Goal: Task Accomplishment & Management: Manage account settings

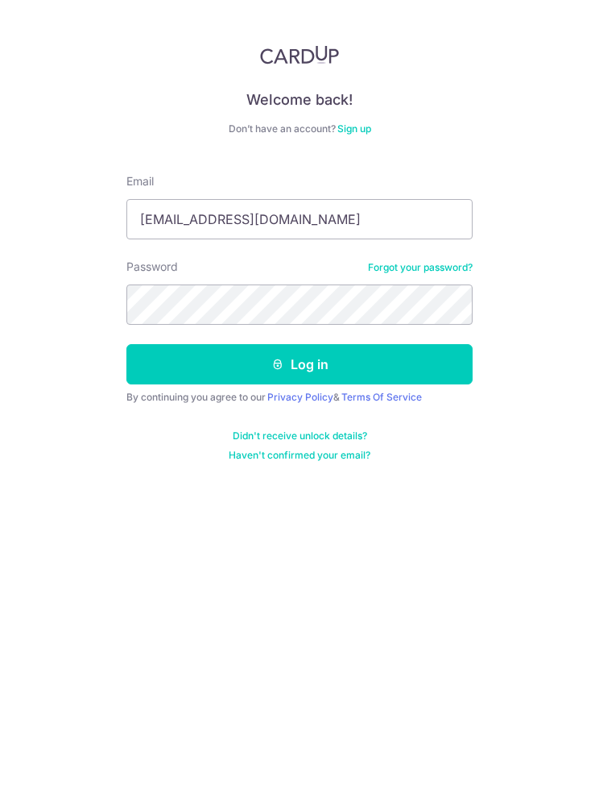
type input "li_jun_98@hotmail.com"
click at [300, 364] on button "Log in" at bounding box center [299, 364] width 346 height 40
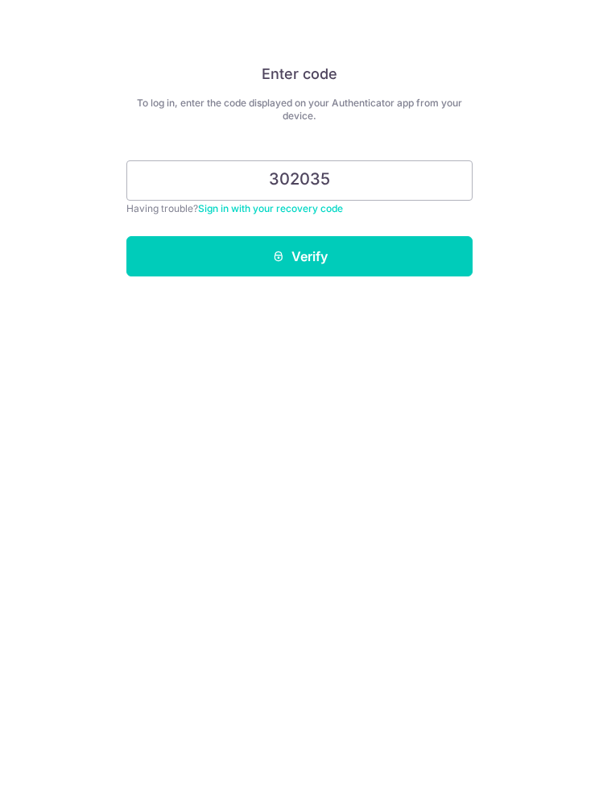
type input "302035"
click at [407, 256] on button "Verify" at bounding box center [299, 256] width 346 height 40
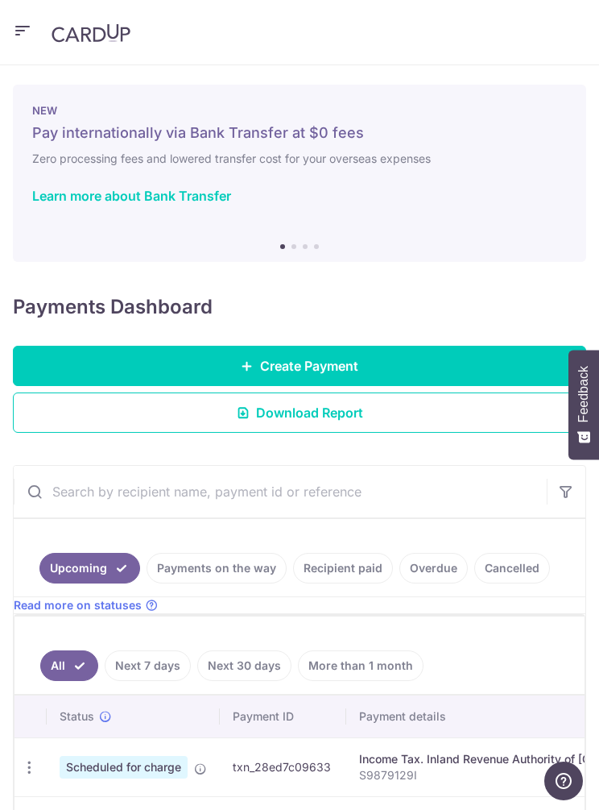
click at [7, 32] on header at bounding box center [299, 32] width 599 height 65
click at [13, 27] on icon "button" at bounding box center [22, 31] width 19 height 20
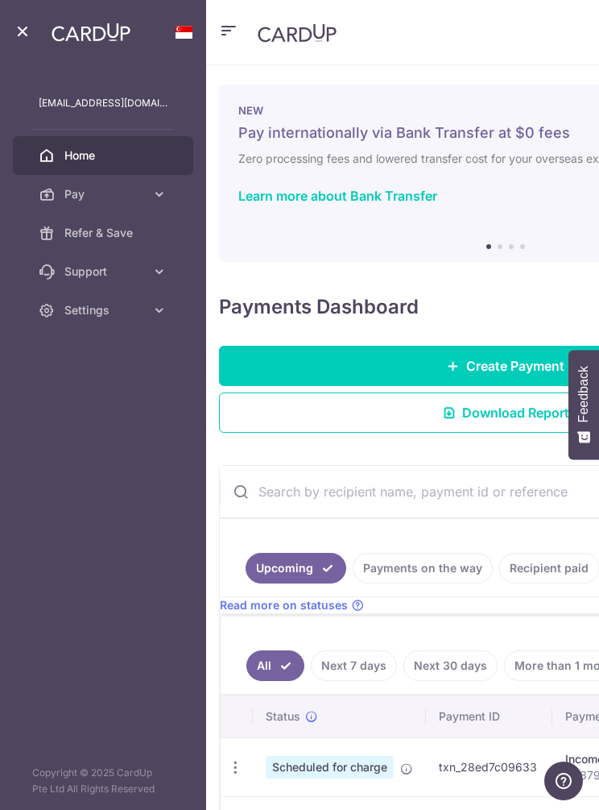
click at [150, 193] on link "Pay" at bounding box center [103, 194] width 180 height 39
click at [167, 201] on icon at bounding box center [159, 194] width 16 height 16
click at [134, 297] on link "Settings" at bounding box center [103, 310] width 180 height 39
click at [146, 314] on link "Settings" at bounding box center [103, 310] width 180 height 39
click at [141, 199] on span "Pay" at bounding box center [104, 194] width 81 height 16
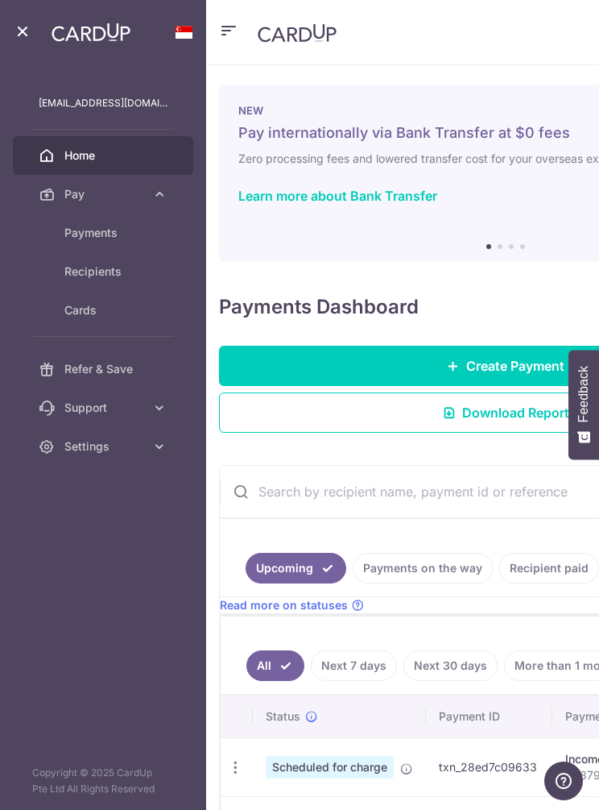
click at [130, 261] on link "Recipients" at bounding box center [103, 271] width 180 height 39
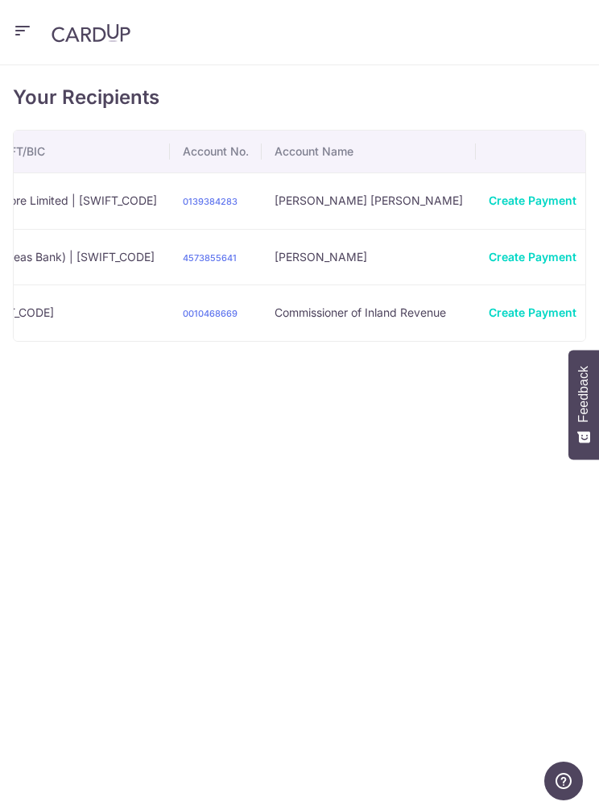
scroll to position [0, 512]
click at [533, 296] on link "View/Edit" at bounding box center [549, 307] width 168 height 39
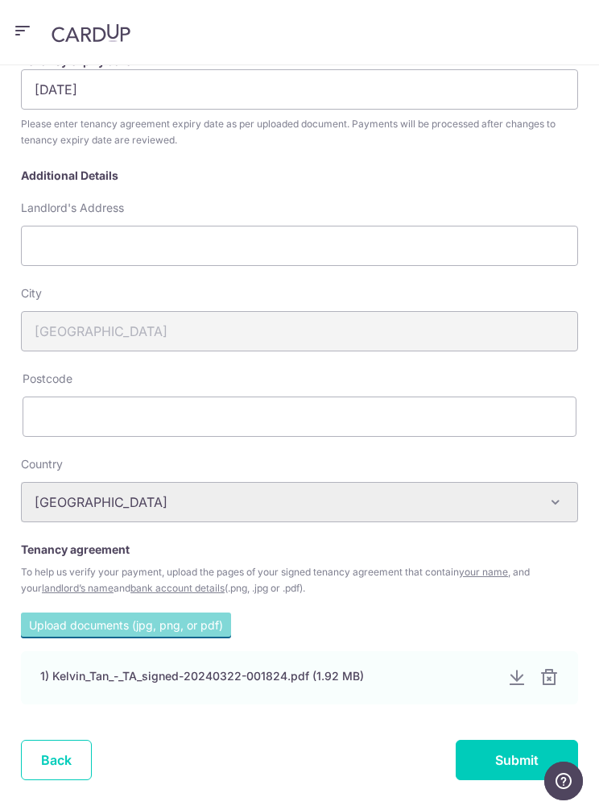
scroll to position [313, 0]
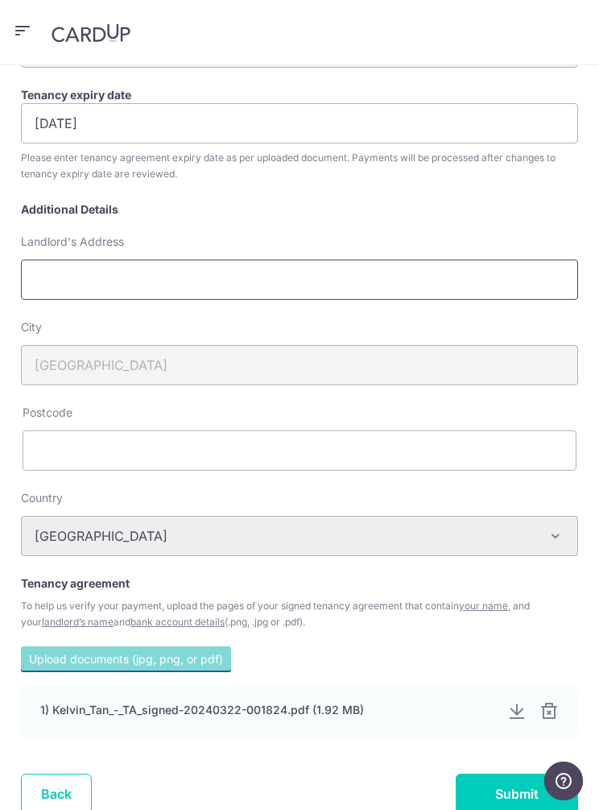
click at [418, 277] on input "Landlord's Address" at bounding box center [300, 279] width 558 height 40
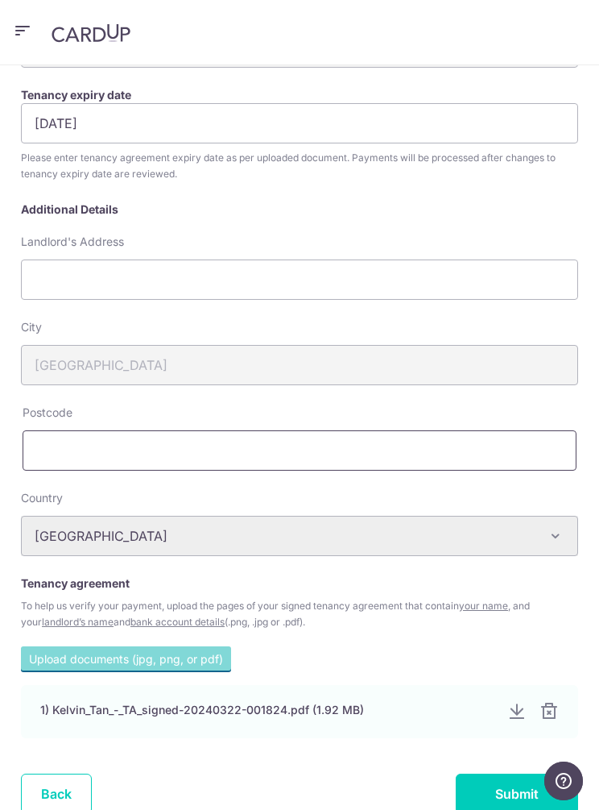
click at [336, 453] on input "text" at bounding box center [300, 450] width 554 height 40
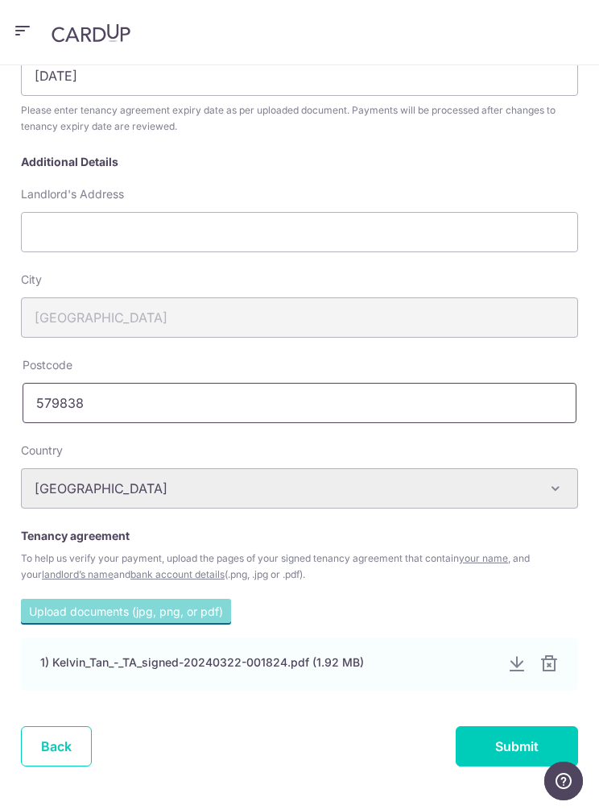
scroll to position [327, 0]
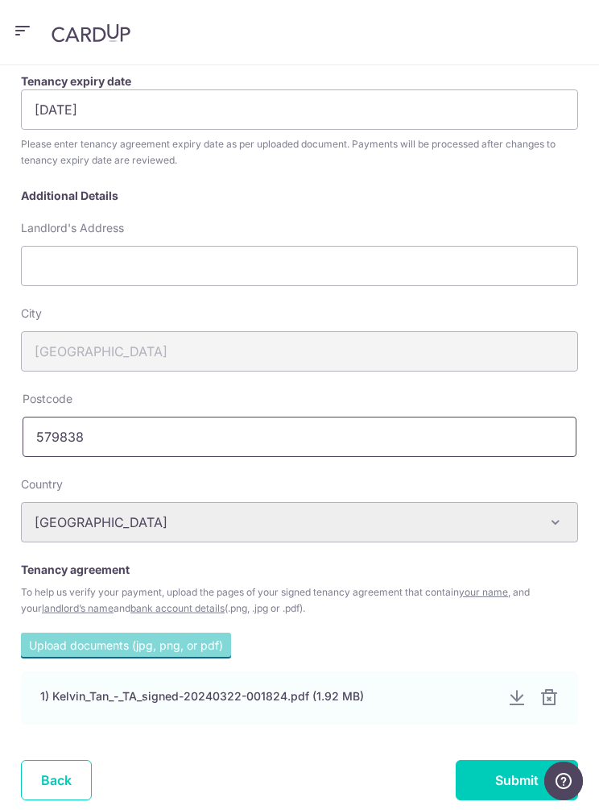
type input "579838"
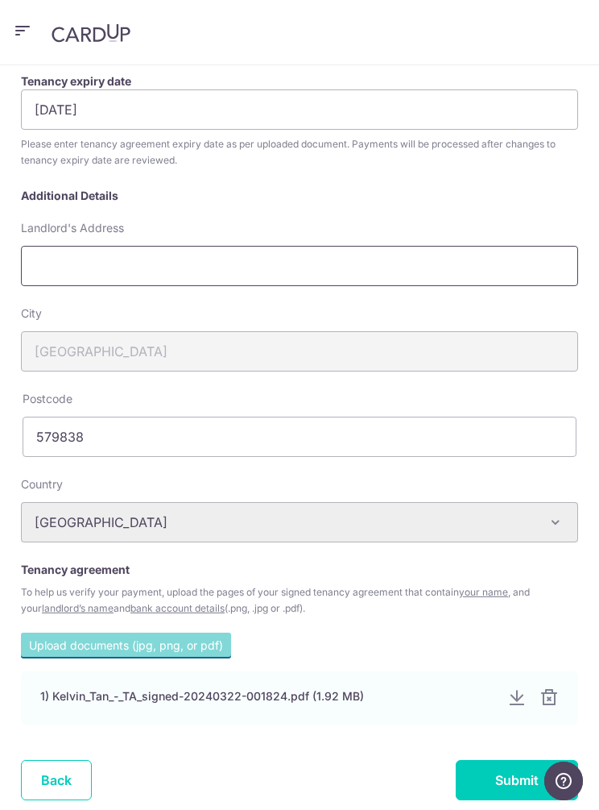
click at [408, 247] on input "Landlord's Address" at bounding box center [300, 266] width 558 height 40
click at [131, 271] on input "3 Bishan Place, 05 01 CPF Building" at bounding box center [300, 266] width 558 height 40
click at [172, 263] on input "3 Bishan Place, #05 01 CPF Building" at bounding box center [300, 266] width 558 height 40
click at [162, 263] on input "3 Bishan Place, #05 01 CPF Building" at bounding box center [300, 266] width 558 height 40
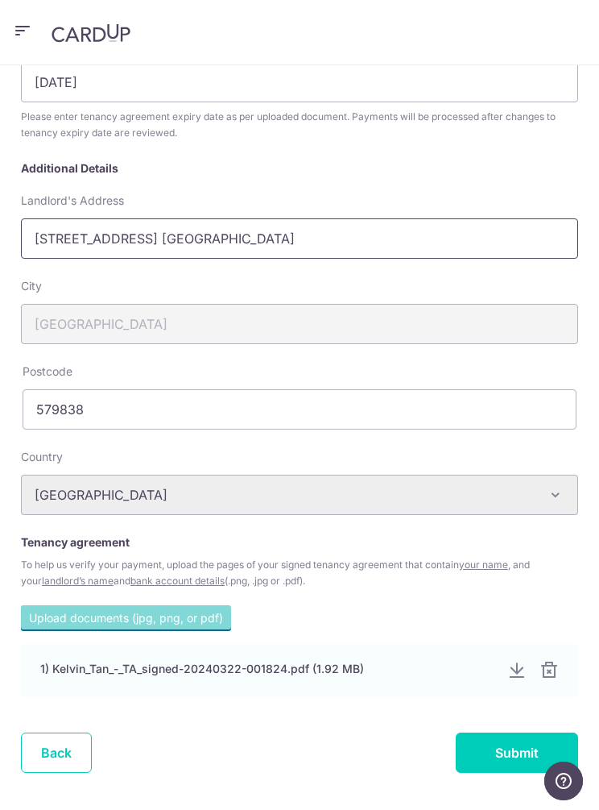
scroll to position [354, 0]
type input "3 Bishan Place, #05-01 CPF Building"
click at [511, 157] on div "05/03/2026 Please enter tenancy agreement expiry date as per uploaded document.…" at bounding box center [300, 111] width 574 height 98
click at [479, 750] on input "Submit" at bounding box center [517, 752] width 122 height 40
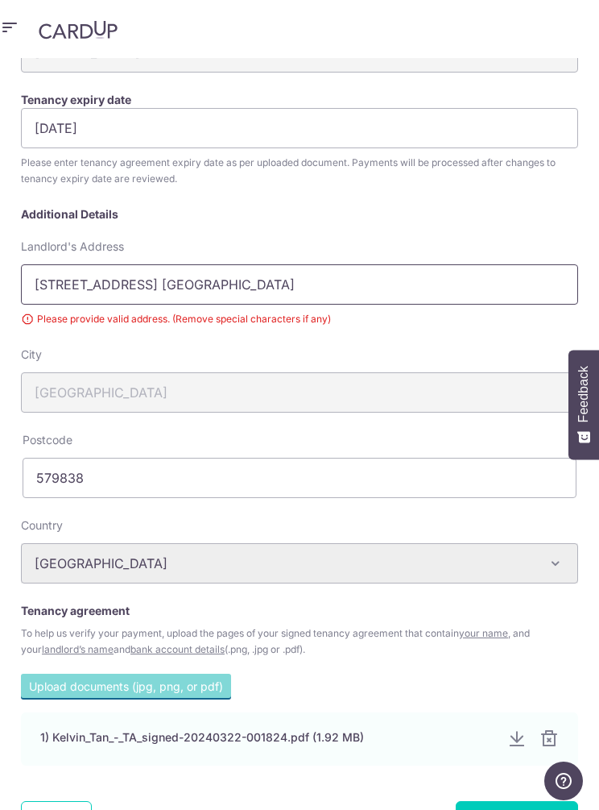
click at [147, 264] on input "3 Bishan Place, #05-01 CPF Building" at bounding box center [300, 284] width 558 height 40
click at [161, 264] on input "3 Bishan Place, 05-01 CPF Building" at bounding box center [300, 284] width 558 height 40
click at [137, 264] on input "3 Bishan Place, 05 Unit 01 CPF Building" at bounding box center [300, 284] width 558 height 40
click at [125, 264] on input "3 Bishan Place, 05 Unit 01 CPF Building" at bounding box center [300, 284] width 558 height 40
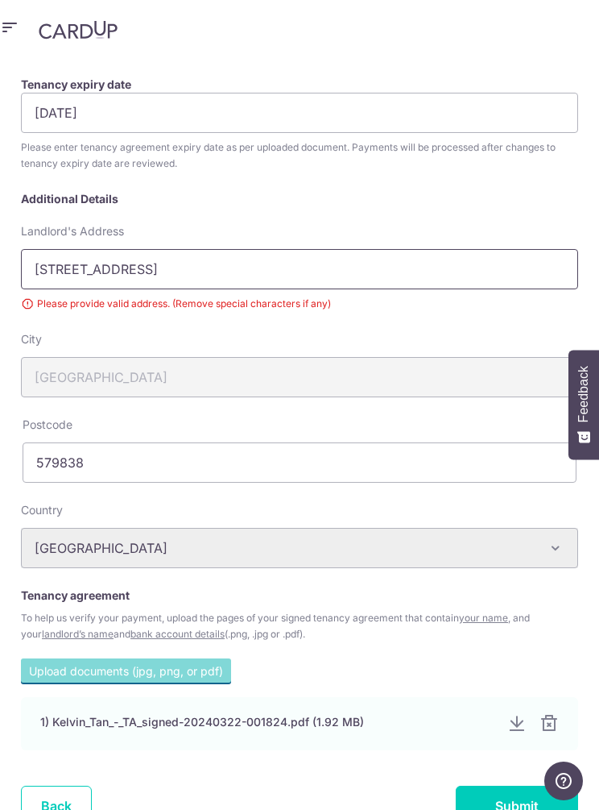
scroll to position [320, 0]
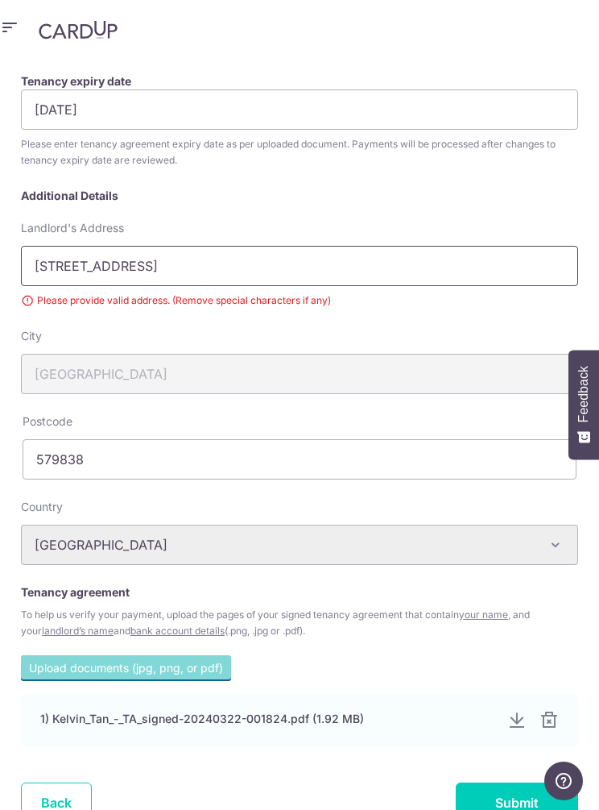
type input "[STREET_ADDRESS]"
click at [516, 782] on input "Submit" at bounding box center [517, 802] width 122 height 40
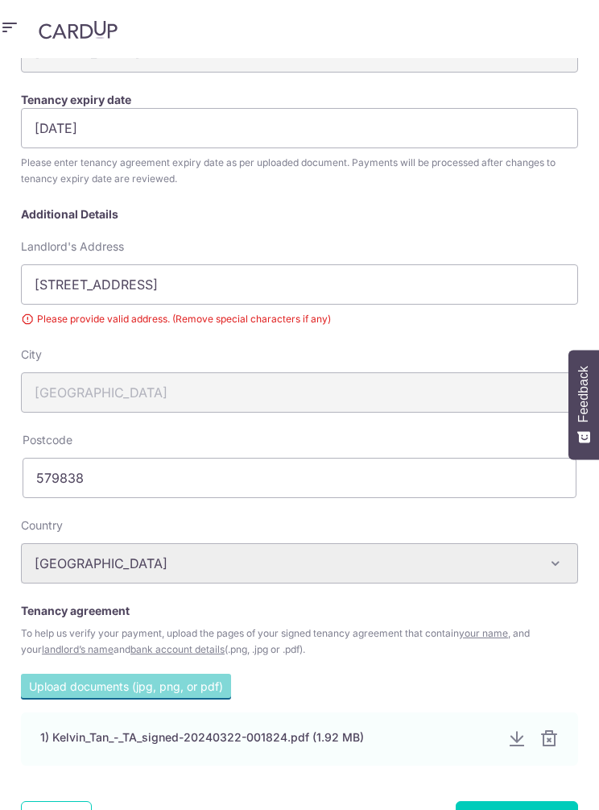
click at [513, 801] on input "Submit" at bounding box center [517, 821] width 122 height 40
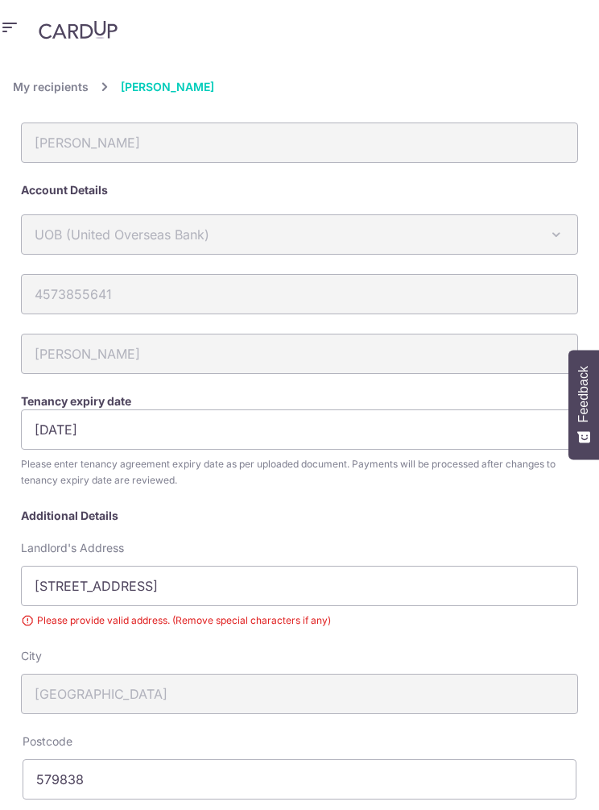
scroll to position [301, 0]
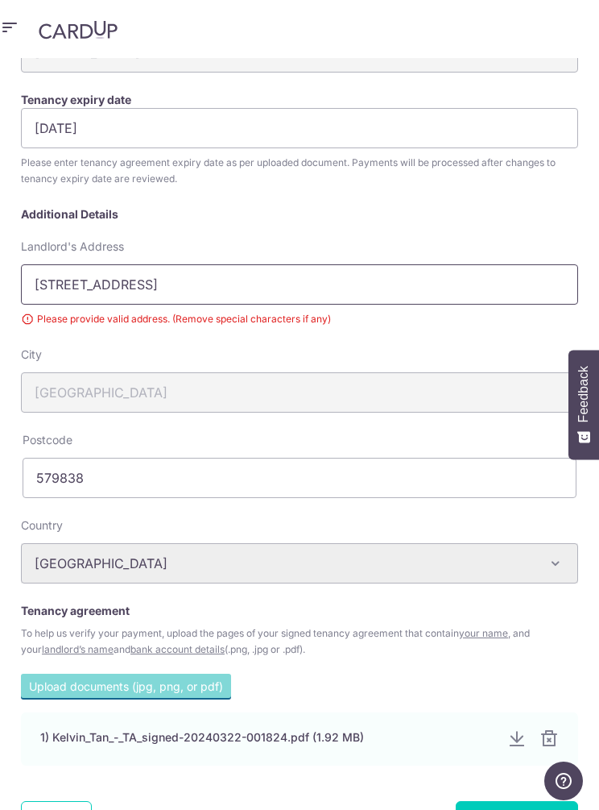
click at [135, 264] on input "3 Bishan Place, Floor 05 Unit 01 CPF Building" at bounding box center [300, 284] width 558 height 40
click at [118, 264] on input "3 Bishan Place, Floor 05 Unit 01 CPF Building" at bounding box center [300, 284] width 558 height 40
click at [147, 264] on input "3 Bishan Place, Floor 05 Unit 01 CPF Building" at bounding box center [300, 284] width 558 height 40
click at [123, 264] on input "3 Bishan Place, Floor 05 Unit 01 CPF Building" at bounding box center [300, 284] width 558 height 40
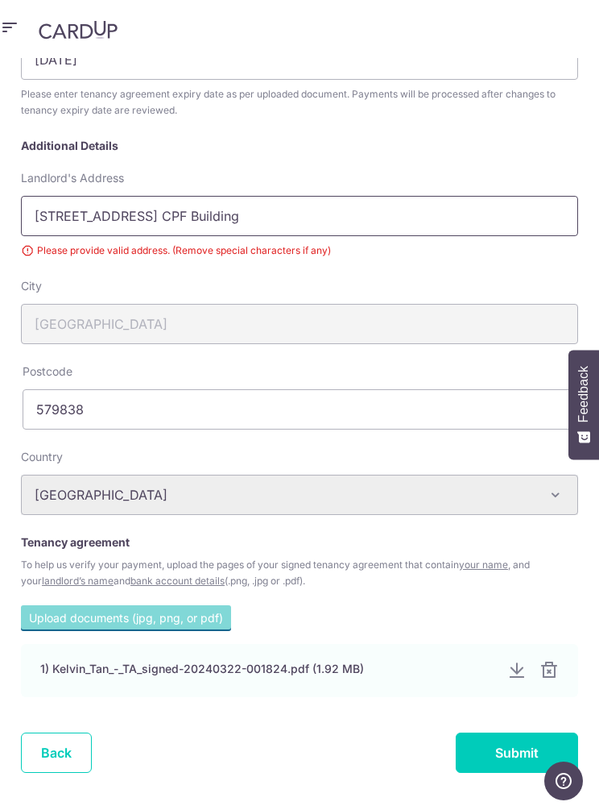
scroll to position [370, 0]
type input "3 Bishan Place Floor 05 Unit 01 CPF Building"
click at [516, 732] on input "Submit" at bounding box center [517, 752] width 122 height 40
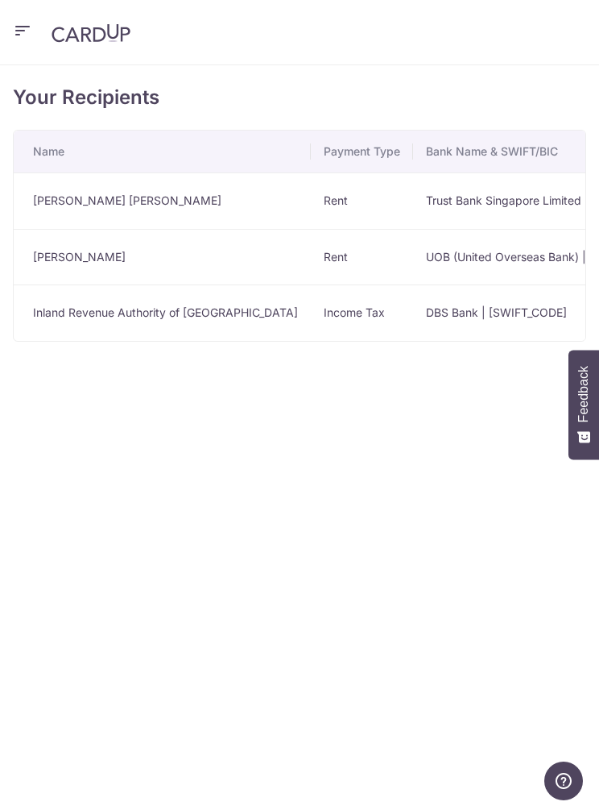
click at [591, 232] on div "Your Recipients Name Payment Type Bank Name & SWIFT/BIC Account No. Account Nam…" at bounding box center [299, 437] width 599 height 744
click at [532, 251] on td "UOB (United Overseas Bank) | [SWIFT_CODE]" at bounding box center [548, 257] width 270 height 56
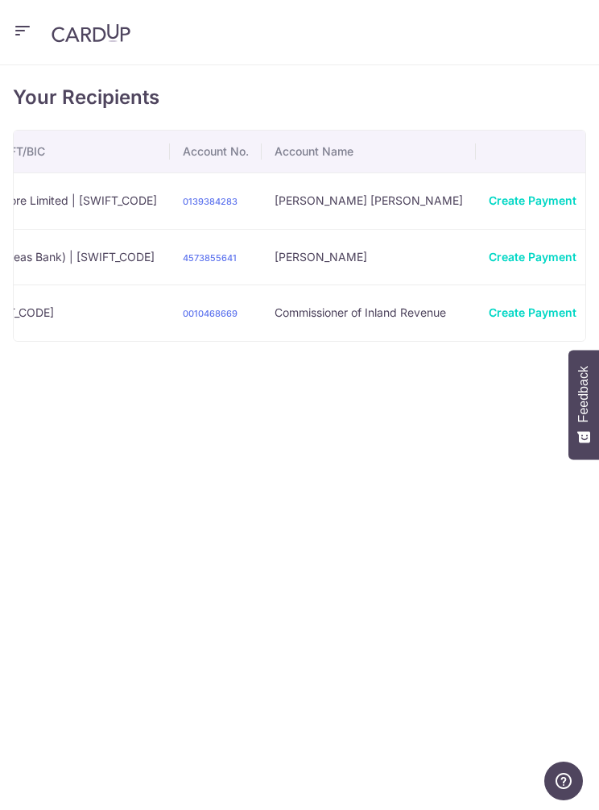
scroll to position [0, 512]
click at [527, 307] on span "View/Edit" at bounding box center [565, 307] width 110 height 19
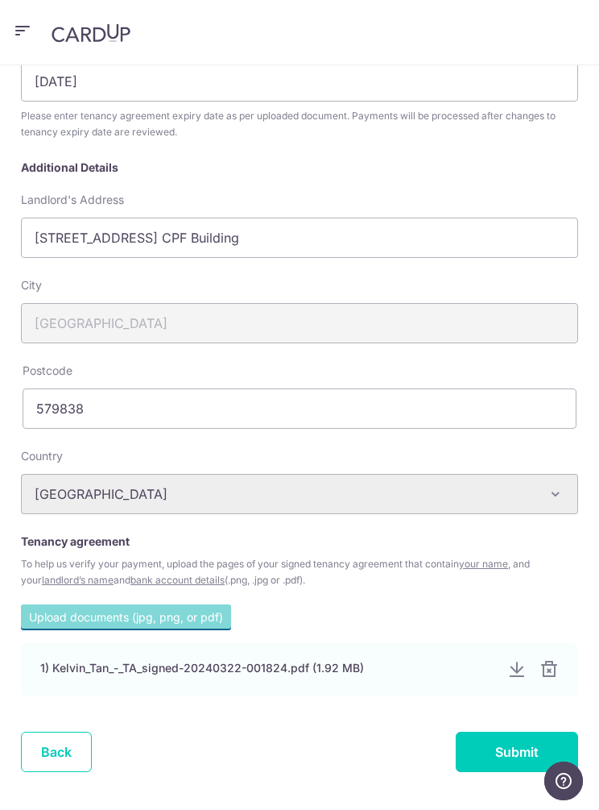
scroll to position [354, 0]
click at [59, 765] on link "Back" at bounding box center [56, 752] width 71 height 40
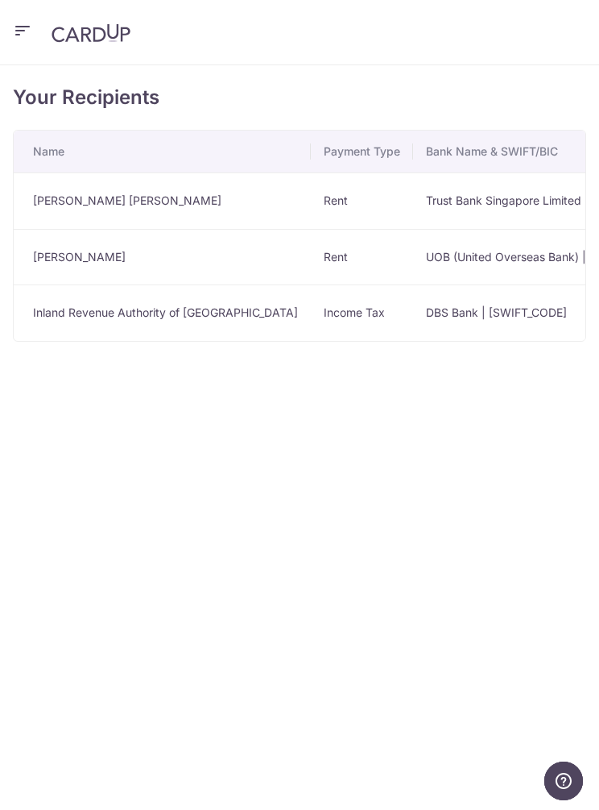
click at [31, 31] on icon "button" at bounding box center [22, 31] width 19 height 20
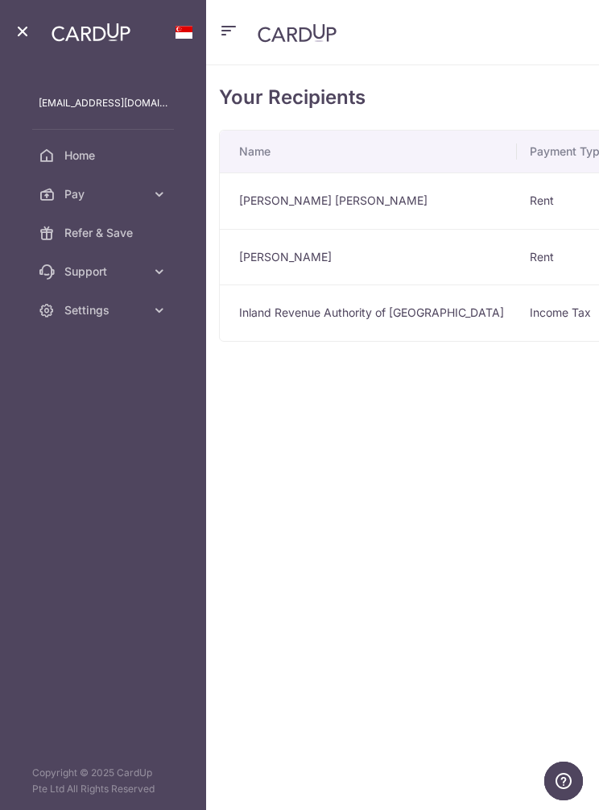
click at [118, 148] on span "Home" at bounding box center [115, 155] width 103 height 16
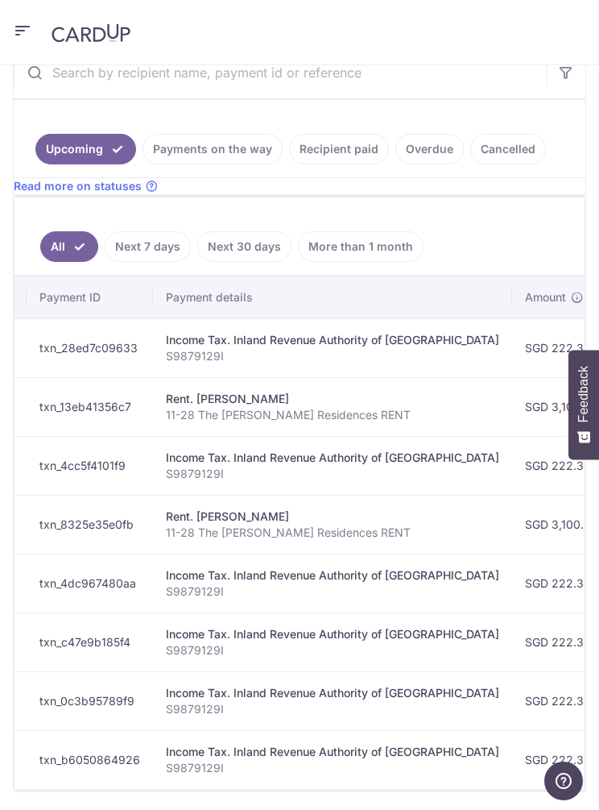
scroll to position [0, 3]
click at [32, 15] on header at bounding box center [299, 32] width 599 height 65
click at [16, 51] on header at bounding box center [299, 32] width 599 height 65
click at [23, 31] on icon "button" at bounding box center [22, 31] width 19 height 20
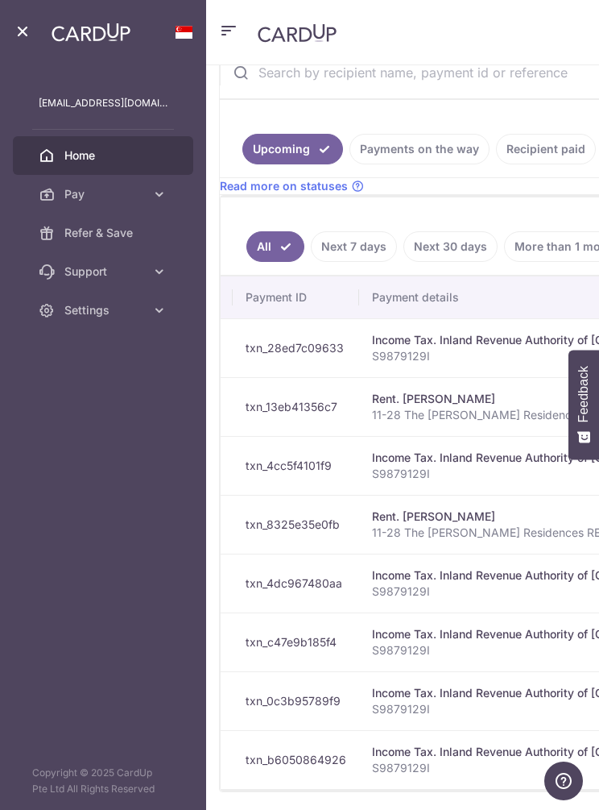
click at [136, 314] on span "Settings" at bounding box center [104, 310] width 81 height 16
click at [146, 381] on span "Logout" at bounding box center [115, 387] width 103 height 16
